Goal: Information Seeking & Learning: Learn about a topic

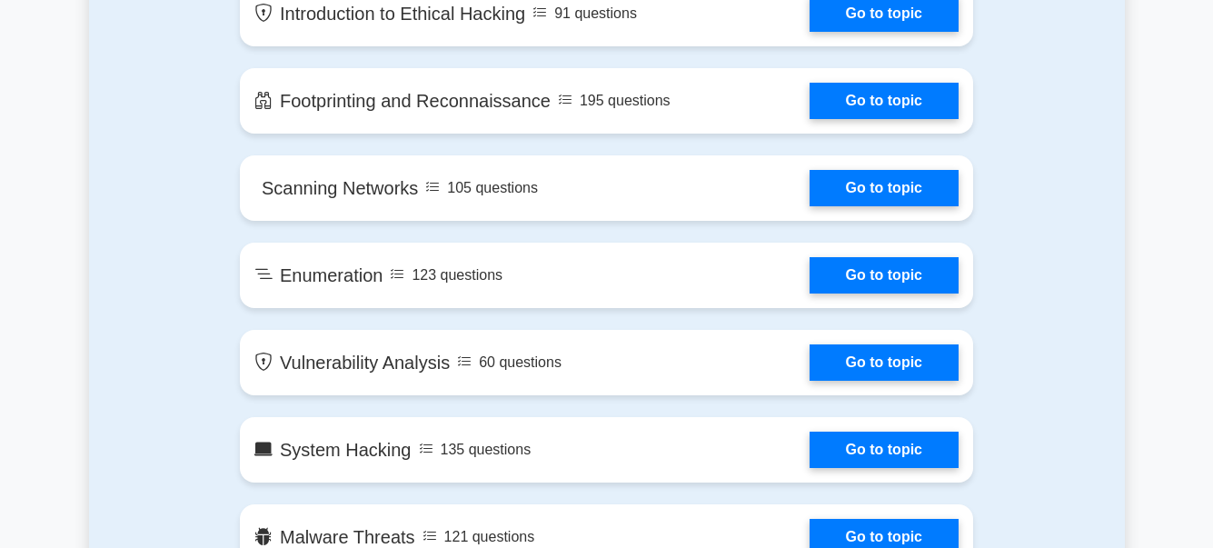
scroll to position [1091, 0]
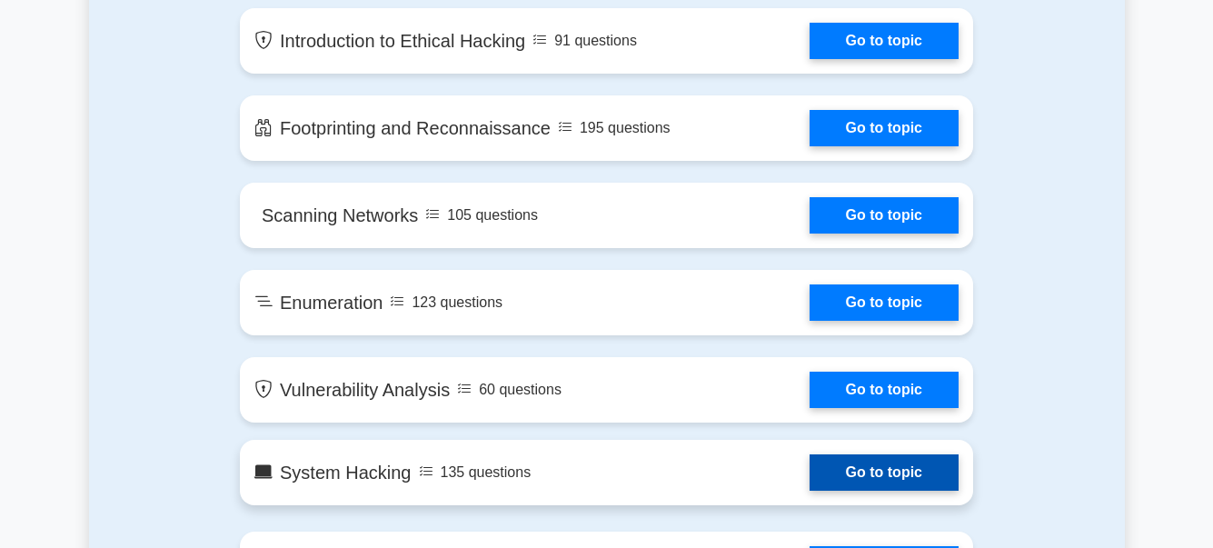
click at [912, 491] on link "Go to topic" at bounding box center [884, 472] width 149 height 36
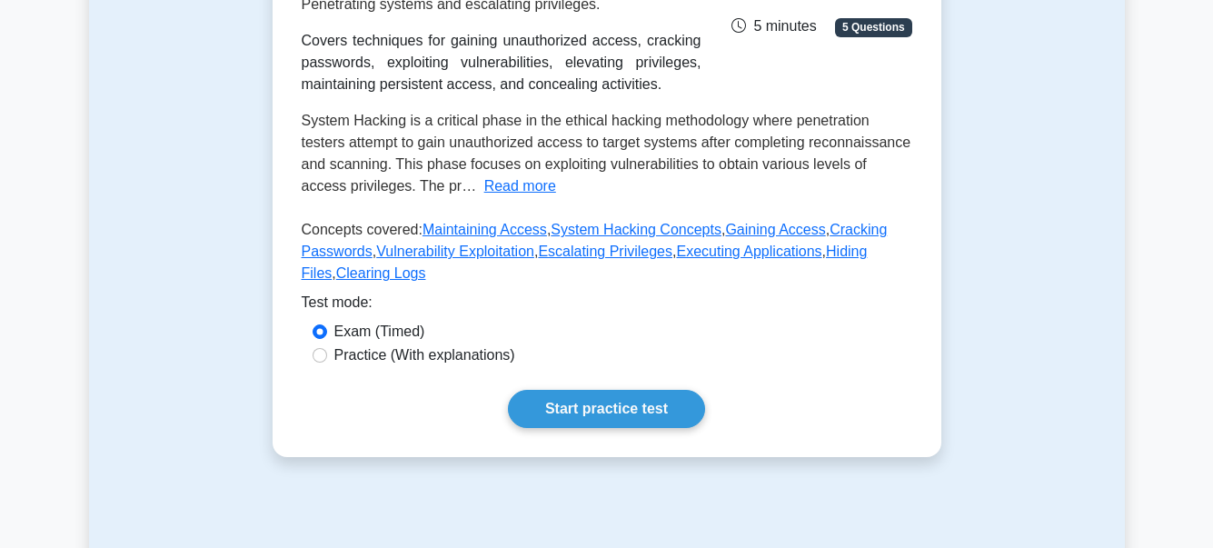
scroll to position [273, 0]
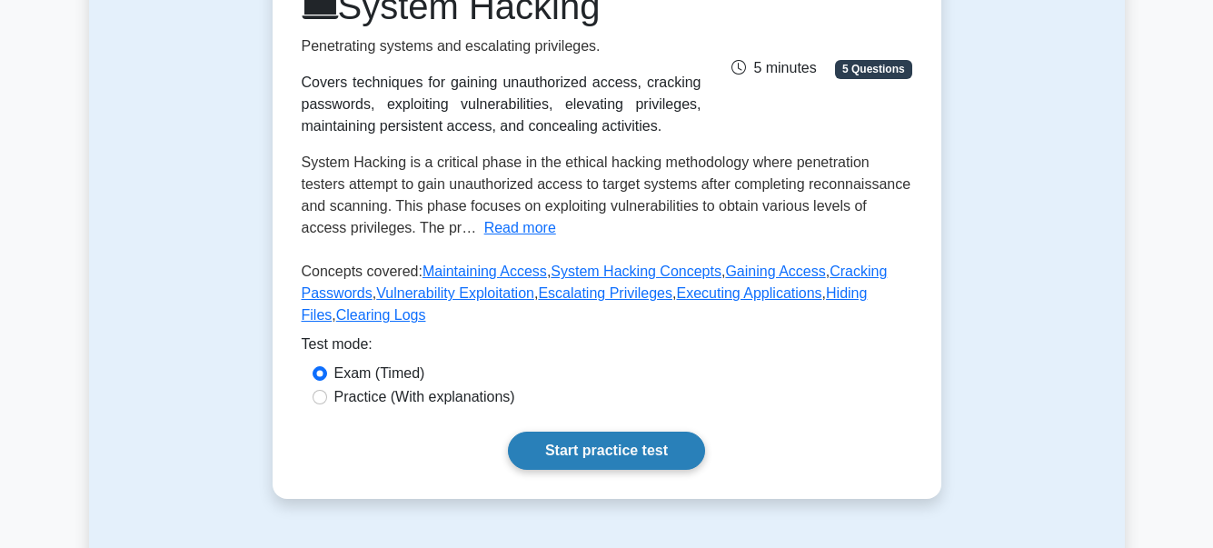
click at [567, 462] on link "Start practice test" at bounding box center [606, 451] width 197 height 38
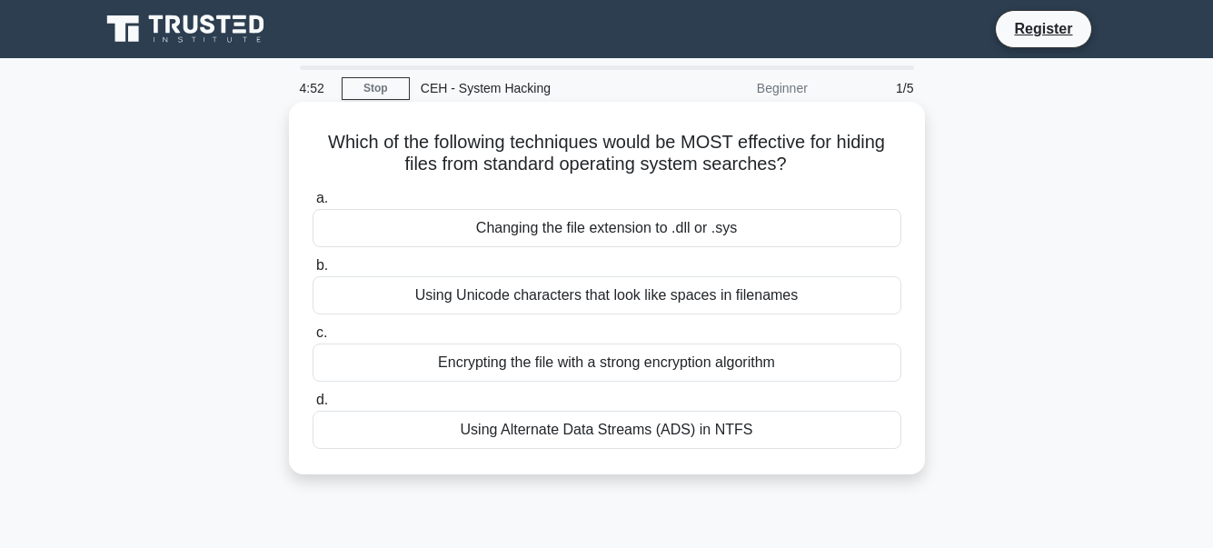
click at [643, 439] on div "Using Alternate Data Streams (ADS) in NTFS" at bounding box center [607, 430] width 589 height 38
click at [313, 406] on input "d. Using Alternate Data Streams (ADS) in NTFS" at bounding box center [313, 400] width 0 height 12
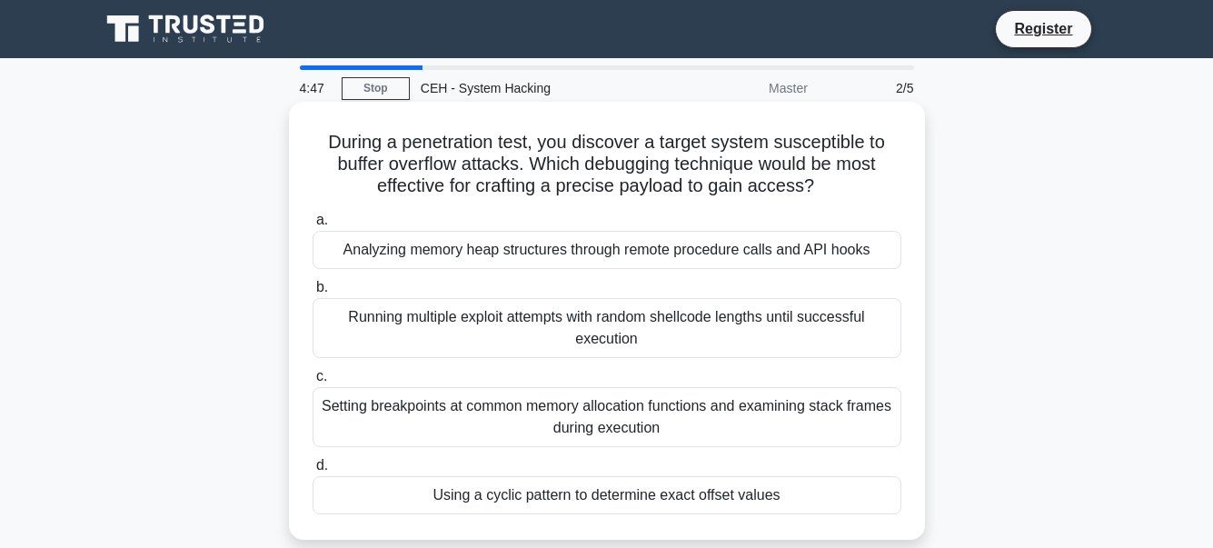
click at [638, 329] on div "Running multiple exploit attempts with random shellcode lengths until successfu…" at bounding box center [607, 328] width 589 height 60
click at [313, 294] on input "b. Running multiple exploit attempts with random shellcode lengths until succes…" at bounding box center [313, 288] width 0 height 12
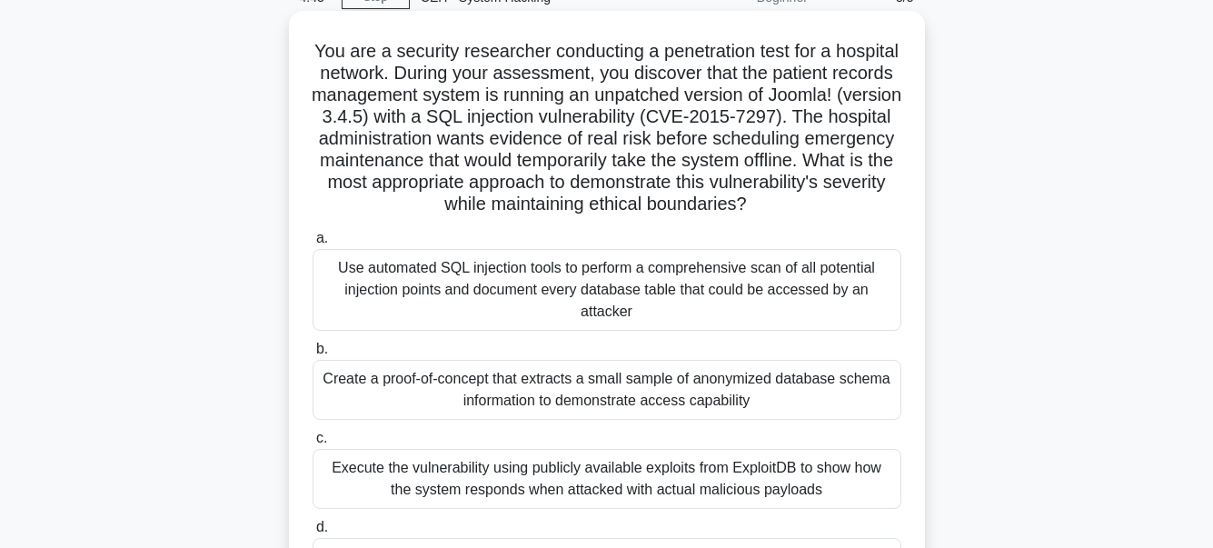
scroll to position [182, 0]
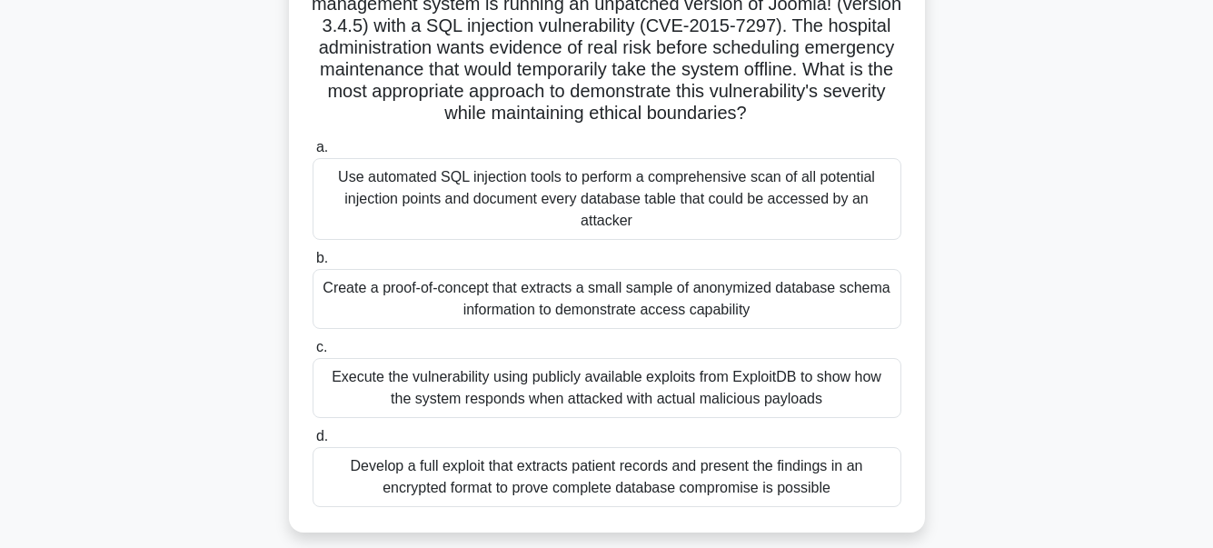
click at [673, 396] on div "Execute the vulnerability using publicly available exploits from ExploitDB to s…" at bounding box center [607, 388] width 589 height 60
click at [313, 354] on input "c. Execute the vulnerability using publicly available exploits from ExploitDB t…" at bounding box center [313, 348] width 0 height 12
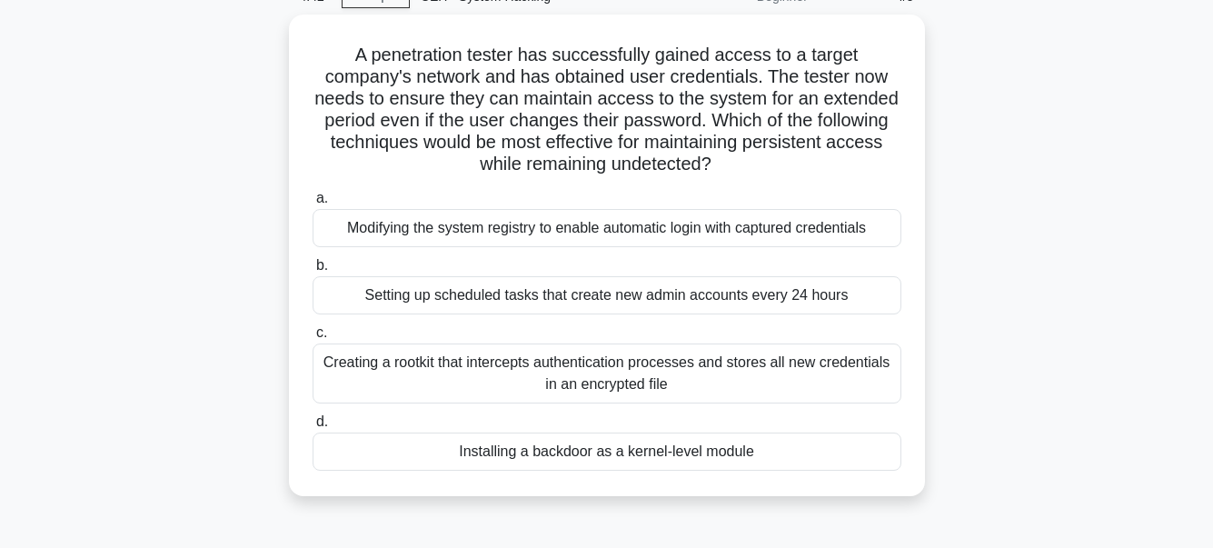
scroll to position [0, 0]
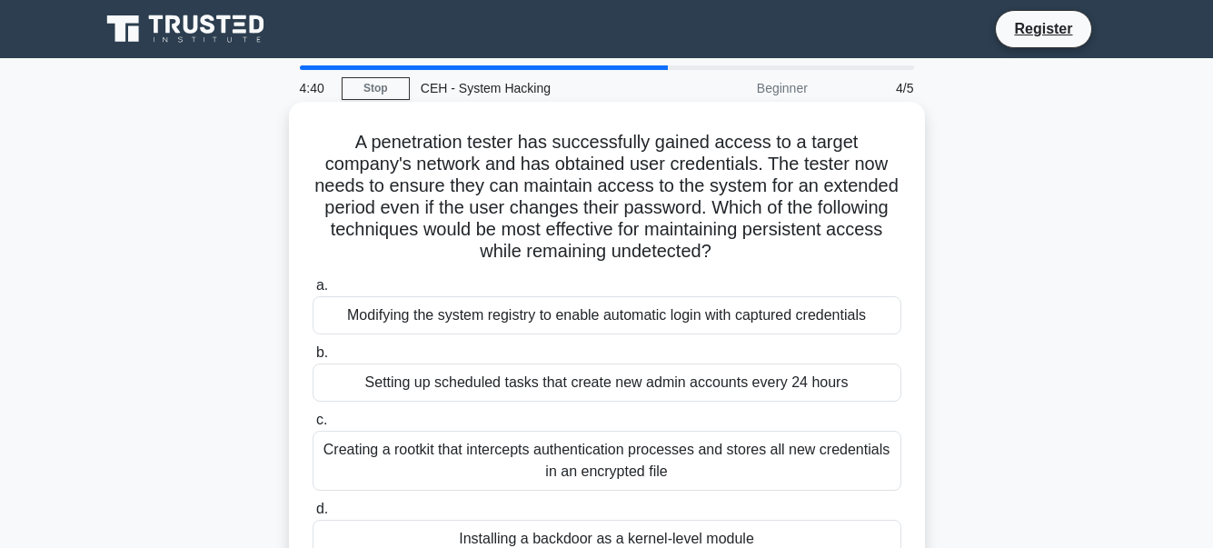
click at [662, 323] on div "Modifying the system registry to enable automatic login with captured credentia…" at bounding box center [607, 315] width 589 height 38
click at [313, 292] on input "a. Modifying the system registry to enable automatic login with captured creden…" at bounding box center [313, 286] width 0 height 12
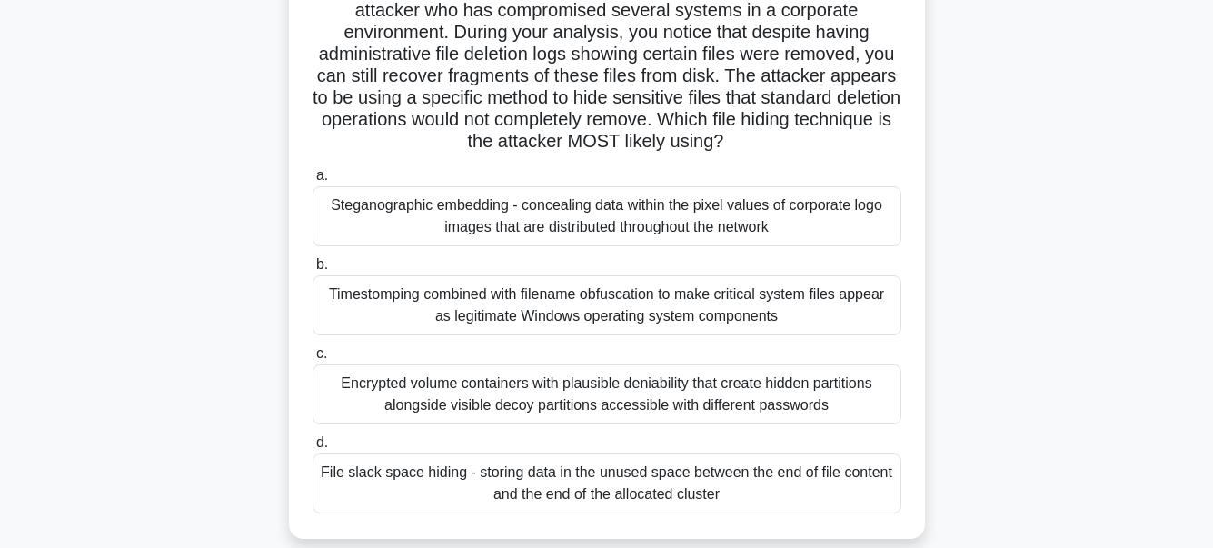
scroll to position [182, 0]
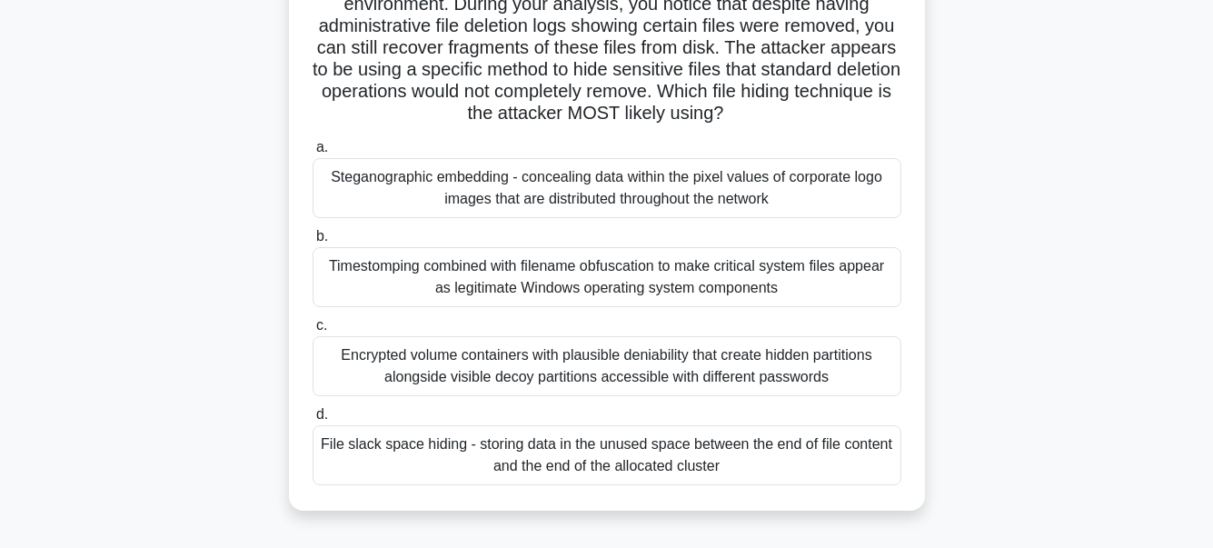
click at [573, 464] on div "File slack space hiding - storing data in the unused space between the end of f…" at bounding box center [607, 455] width 589 height 60
click at [313, 421] on input "d. File slack space hiding - storing data in the unused space between the end o…" at bounding box center [313, 415] width 0 height 12
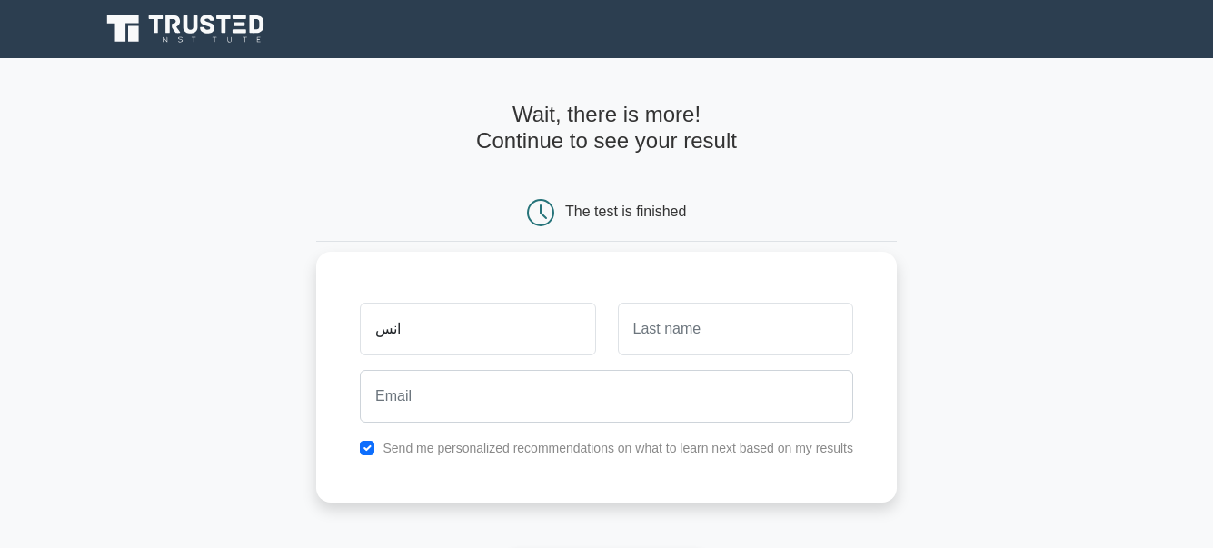
type input "انس"
click at [665, 264] on div "انس Send me personalized recommendations on what to learn next based on my resu…" at bounding box center [606, 377] width 581 height 251
drag, startPoint x: 683, startPoint y: 344, endPoint x: 703, endPoint y: 334, distance: 23.2
click at [698, 337] on input "text" at bounding box center [735, 329] width 235 height 53
type input "القطني"
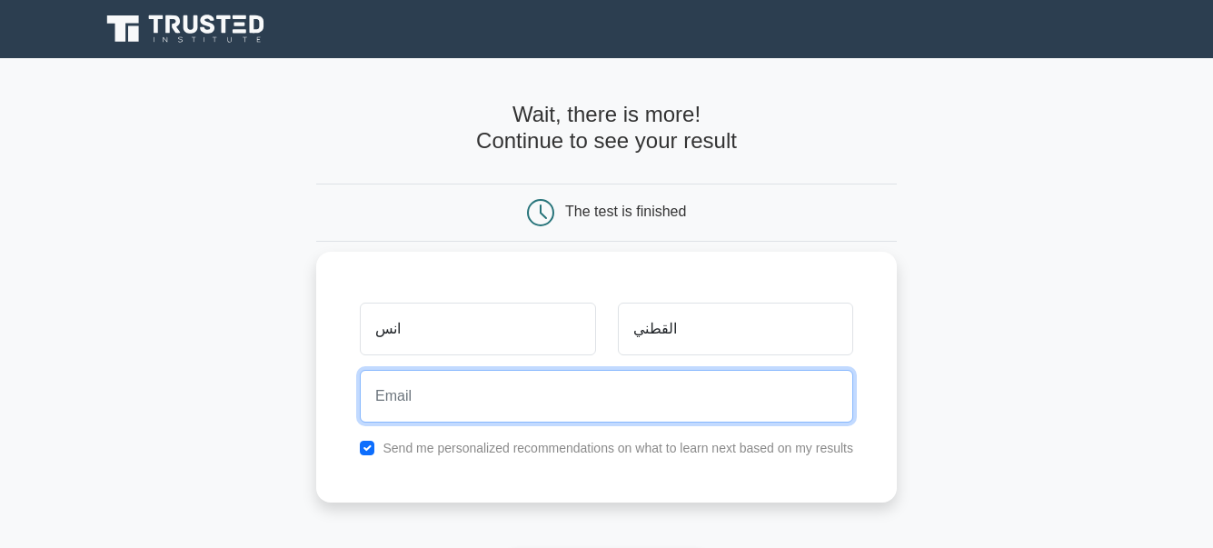
click at [684, 391] on input "email" at bounding box center [607, 396] width 494 height 53
type input "A"
type input "alsadsalsf71@gmail.com"
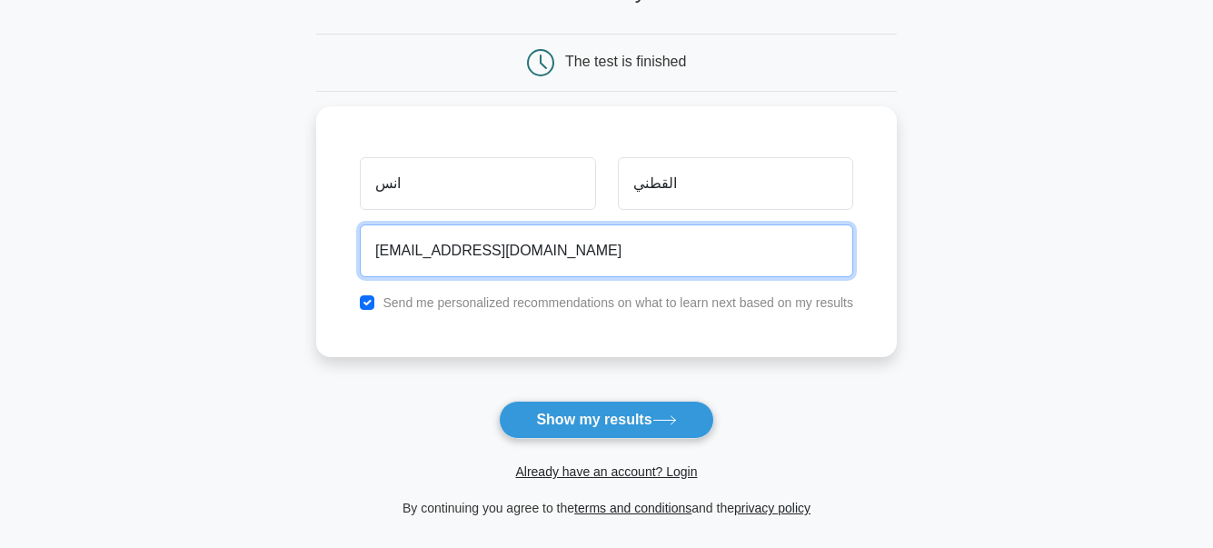
scroll to position [182, 0]
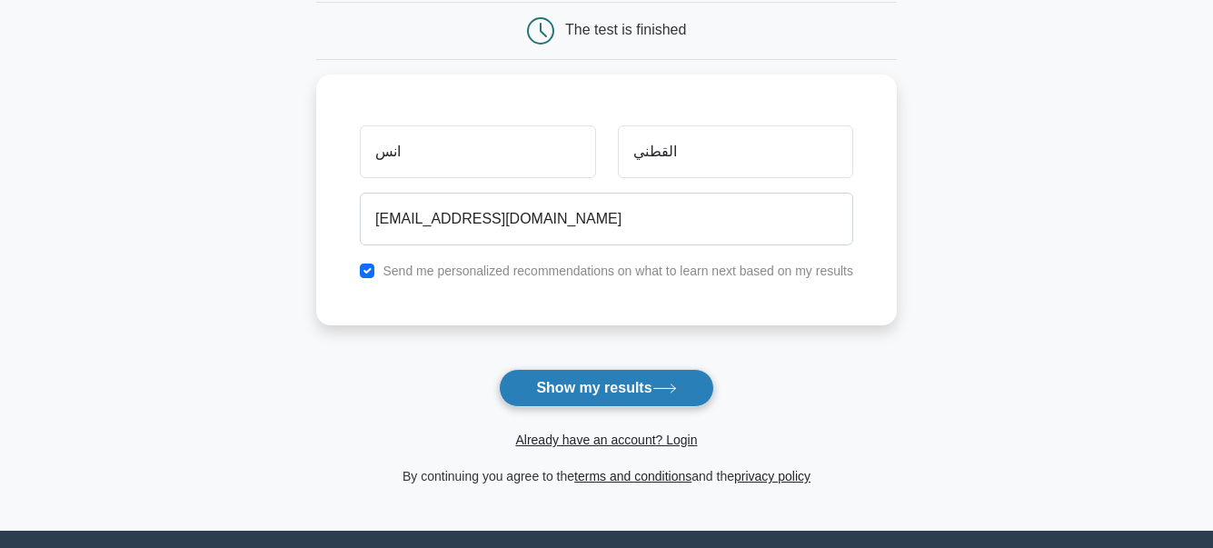
click at [635, 389] on button "Show my results" at bounding box center [606, 388] width 214 height 38
